Goal: Transaction & Acquisition: Purchase product/service

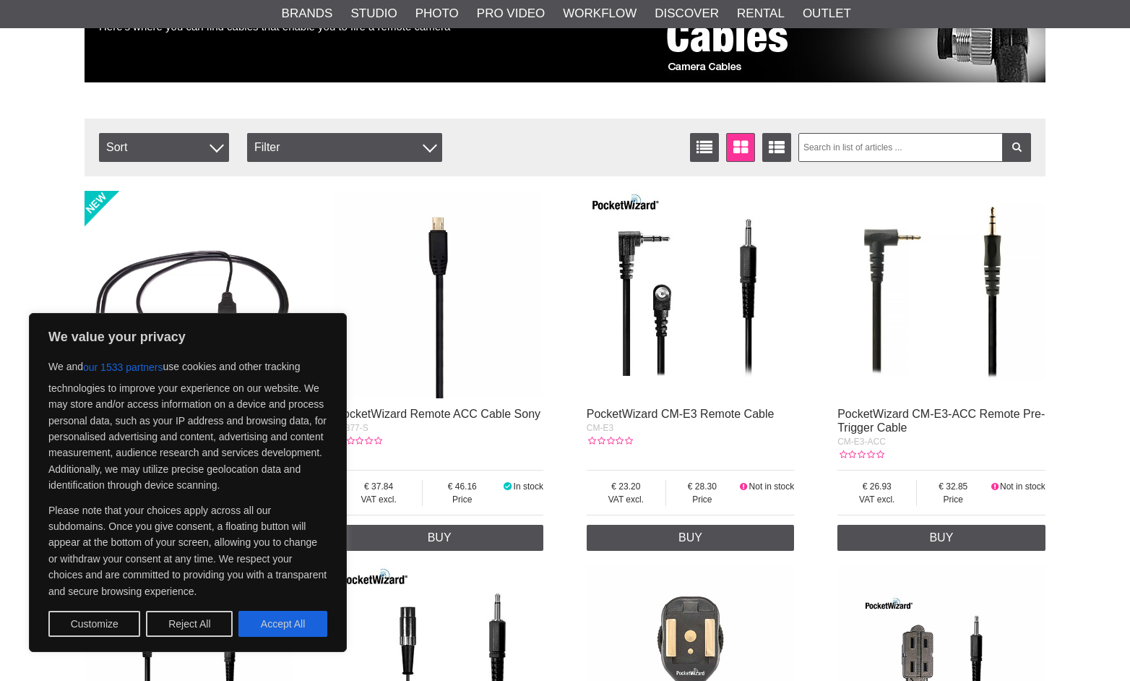
scroll to position [210, 0]
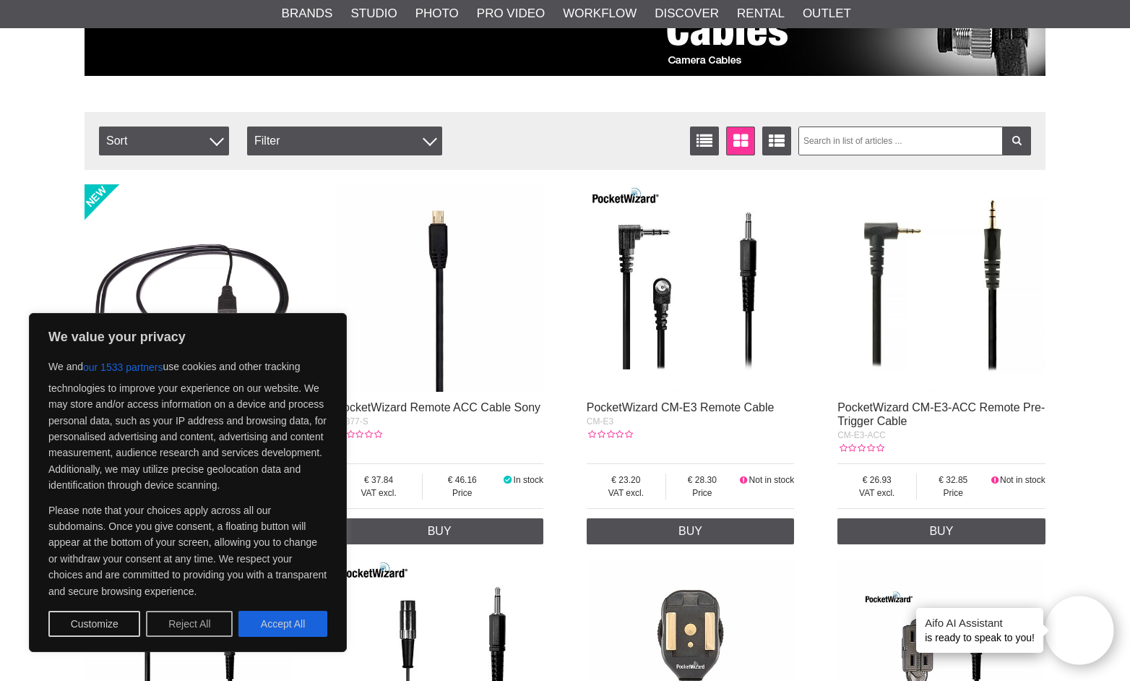
click at [212, 632] on button "Reject All" at bounding box center [189, 624] width 87 height 26
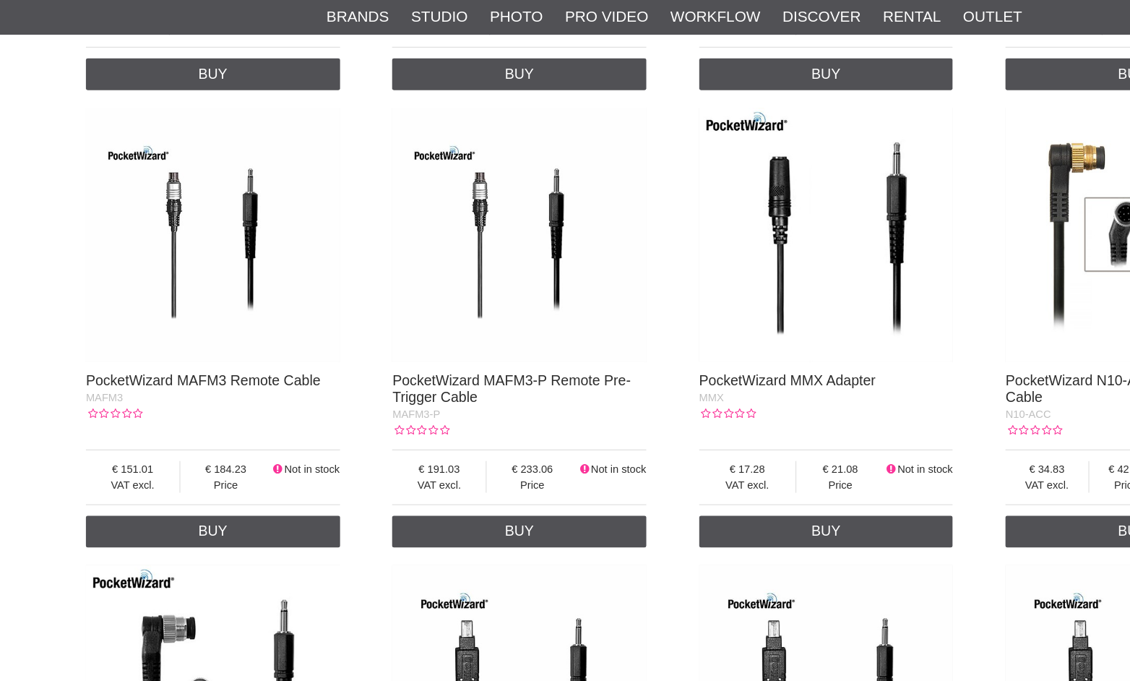
scroll to position [1052, 0]
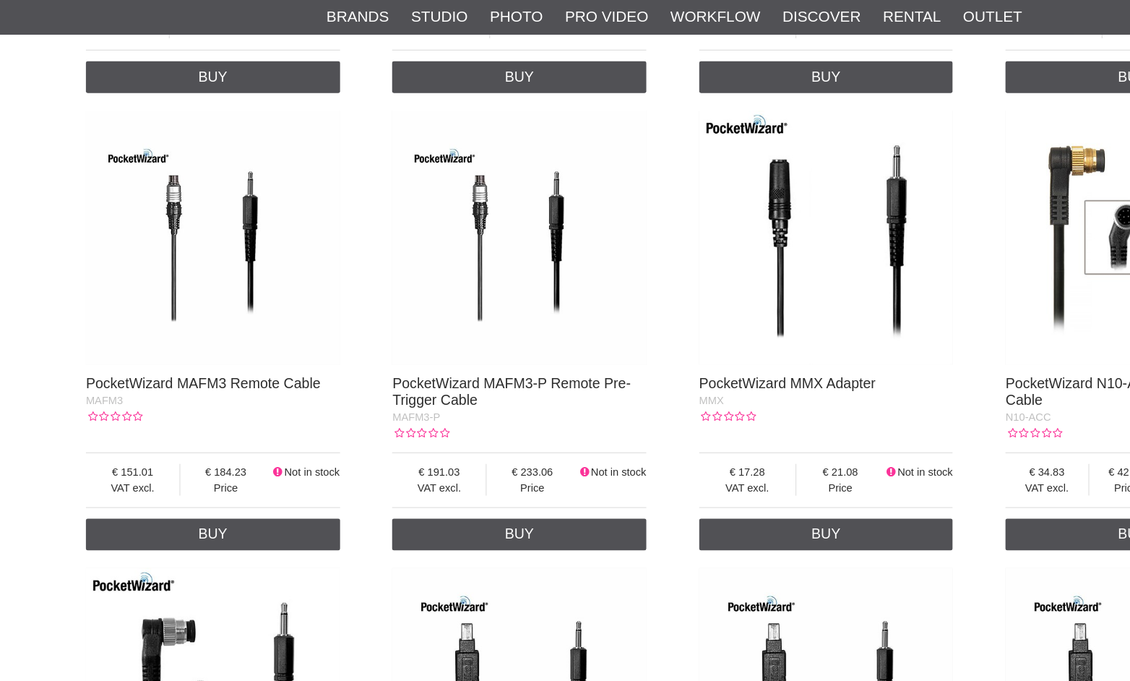
click at [162, 249] on img at bounding box center [189, 194] width 208 height 208
